Goal: Check status

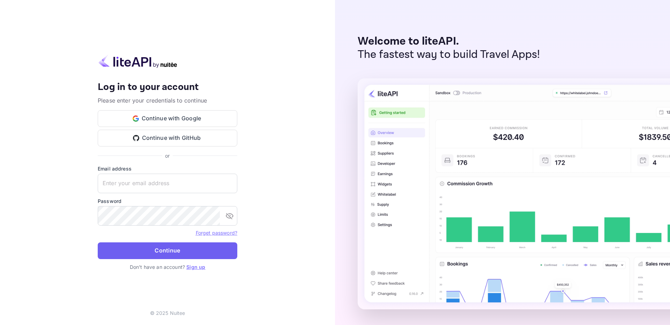
type input "[EMAIL_ADDRESS][DOMAIN_NAME]"
click at [194, 251] on button "Continue" at bounding box center [168, 251] width 140 height 17
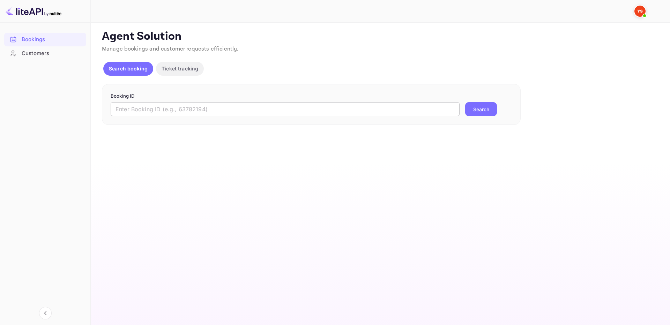
click at [286, 109] on input "text" at bounding box center [285, 109] width 349 height 14
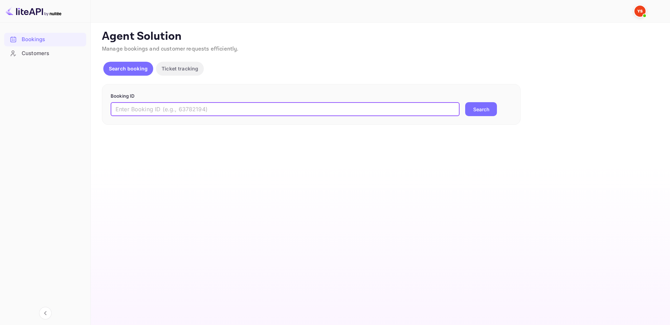
paste input "9464293"
type input "9464293"
click at [484, 111] on button "Search" at bounding box center [481, 109] width 32 height 14
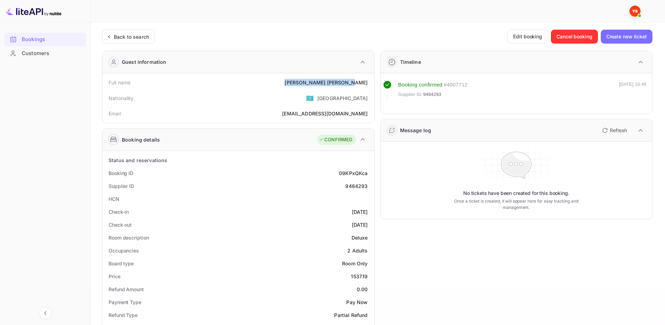
drag, startPoint x: 323, startPoint y: 82, endPoint x: 368, endPoint y: 82, distance: 45.0
click at [368, 82] on div "Full name [PERSON_NAME]" at bounding box center [238, 82] width 266 height 13
copy div "[PERSON_NAME]"
drag, startPoint x: 351, startPoint y: 277, endPoint x: 369, endPoint y: 275, distance: 18.9
click at [369, 275] on div "Price 1537.19" at bounding box center [238, 276] width 266 height 13
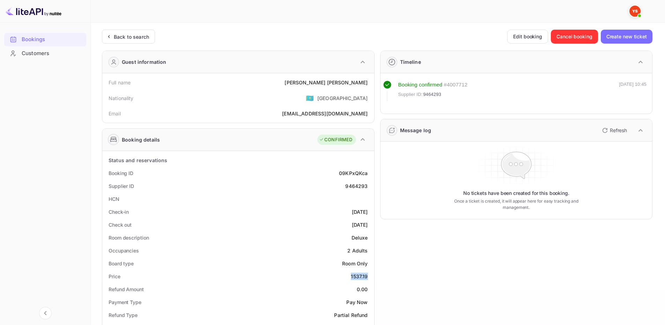
copy div "1537.19"
